Goal: Find specific page/section: Find specific page/section

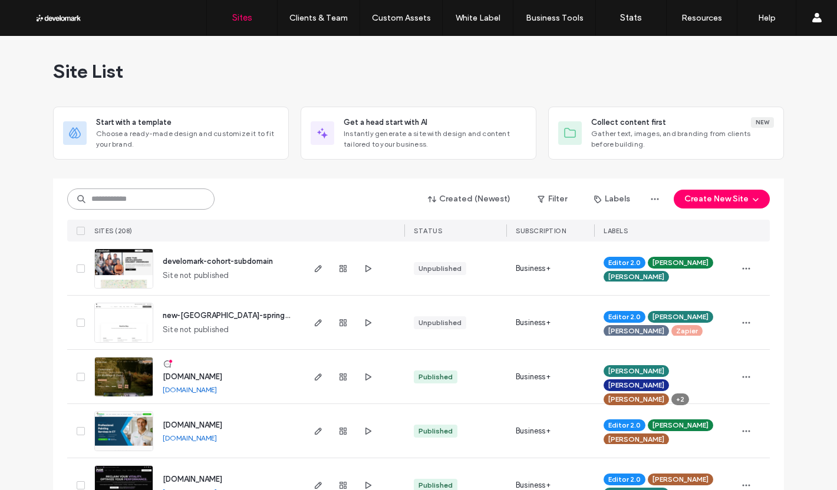
click at [188, 207] on input at bounding box center [140, 199] width 147 height 21
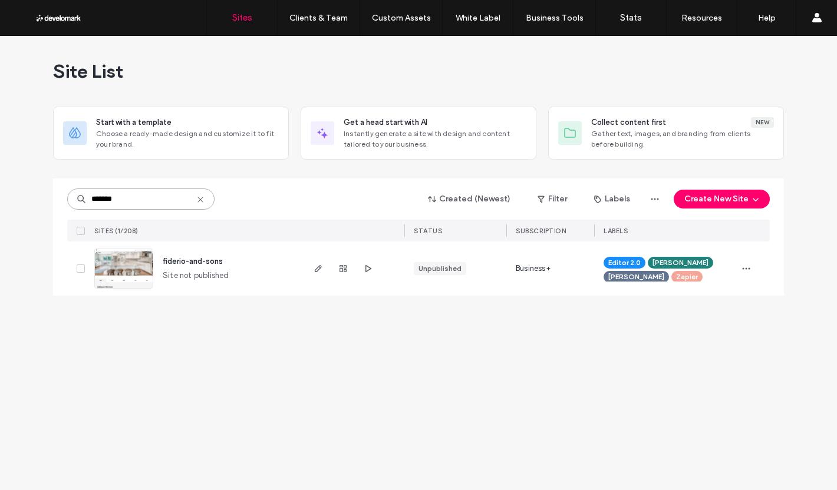
type input "*******"
click at [215, 262] on span "fiderio-and-sons" at bounding box center [193, 261] width 60 height 9
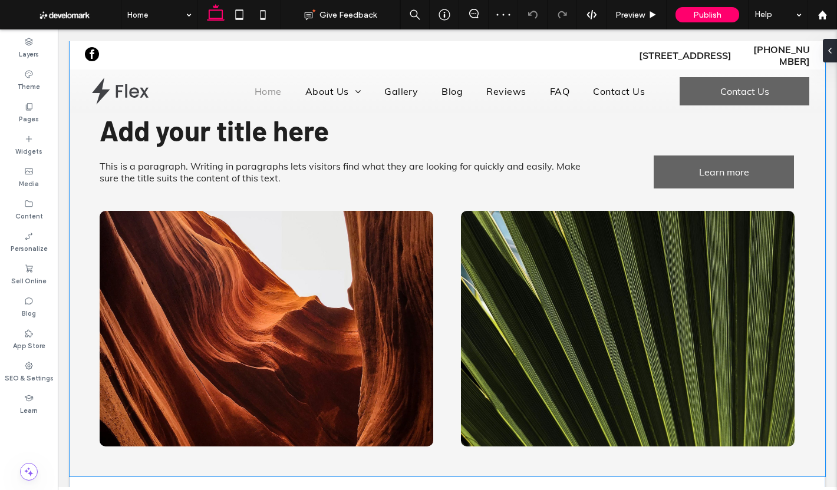
scroll to position [472, 0]
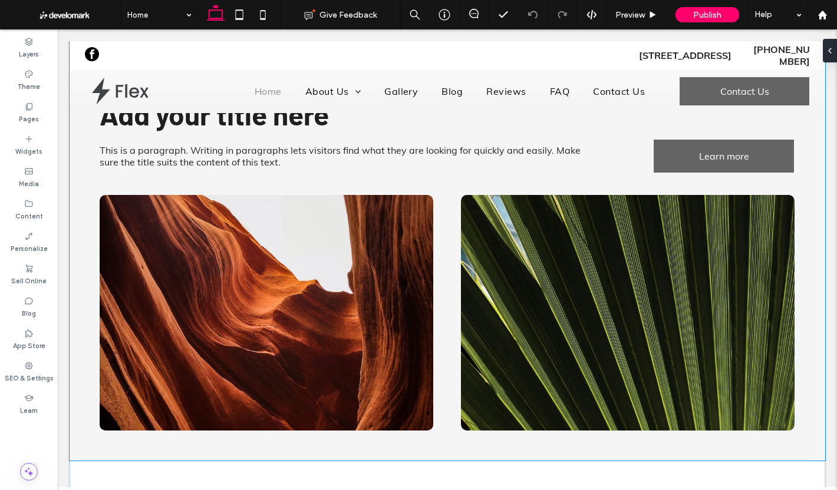
click at [312, 275] on img at bounding box center [267, 313] width 334 height 236
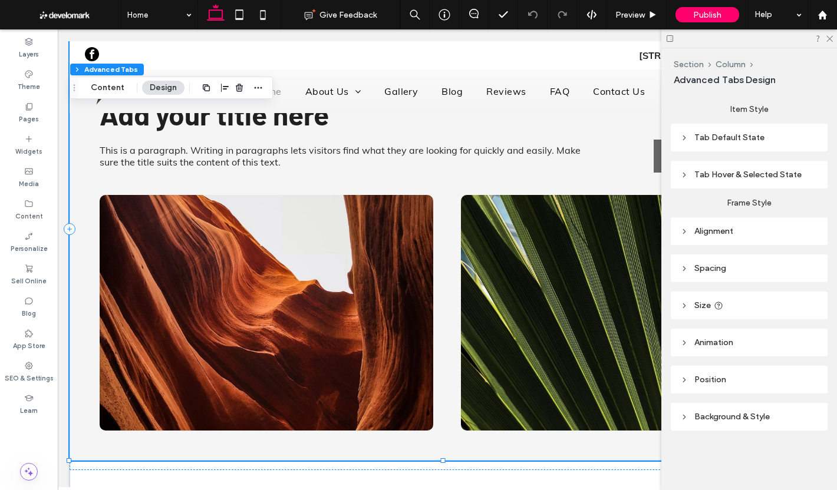
click at [310, 263] on img at bounding box center [267, 313] width 334 height 236
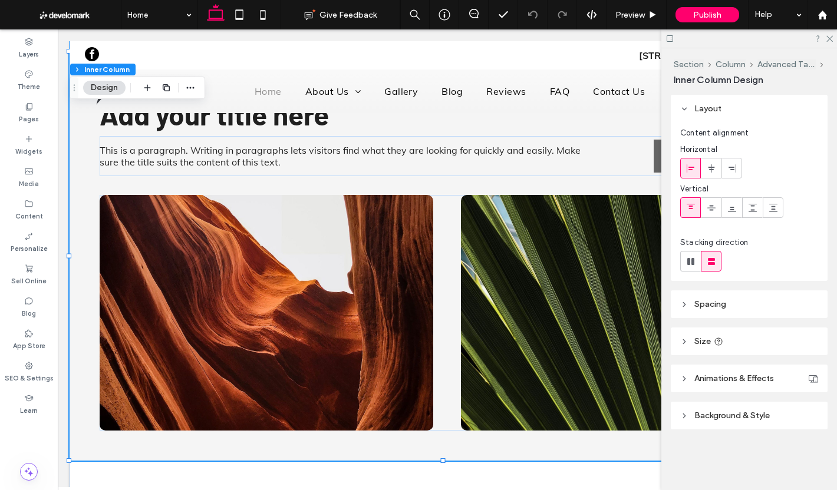
click at [310, 263] on img at bounding box center [267, 313] width 334 height 236
